Goal: Find specific page/section

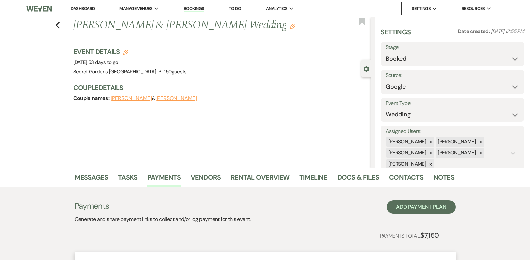
select select "6"
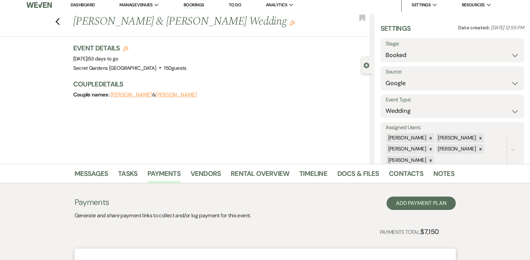
click at [59, 20] on icon "Previous" at bounding box center [57, 22] width 5 height 8
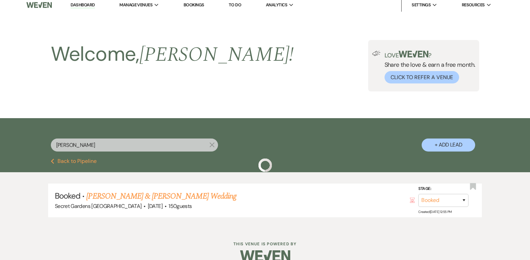
scroll to position [15, 0]
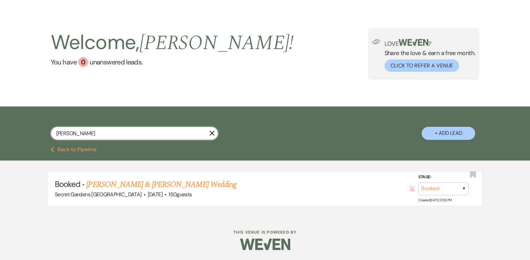
click at [209, 136] on input "[PERSON_NAME]" at bounding box center [134, 133] width 167 height 13
click at [211, 135] on icon "X" at bounding box center [211, 133] width 5 height 5
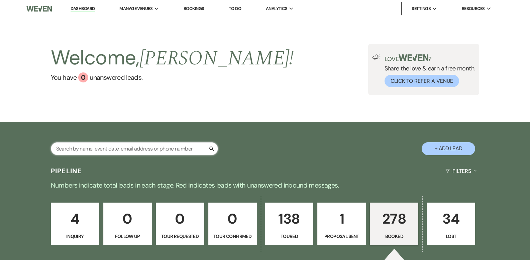
click at [136, 148] on input "text" at bounding box center [134, 148] width 167 height 13
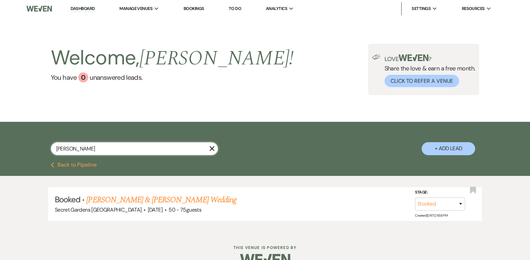
type input "[PERSON_NAME]"
